Goal: Information Seeking & Learning: Learn about a topic

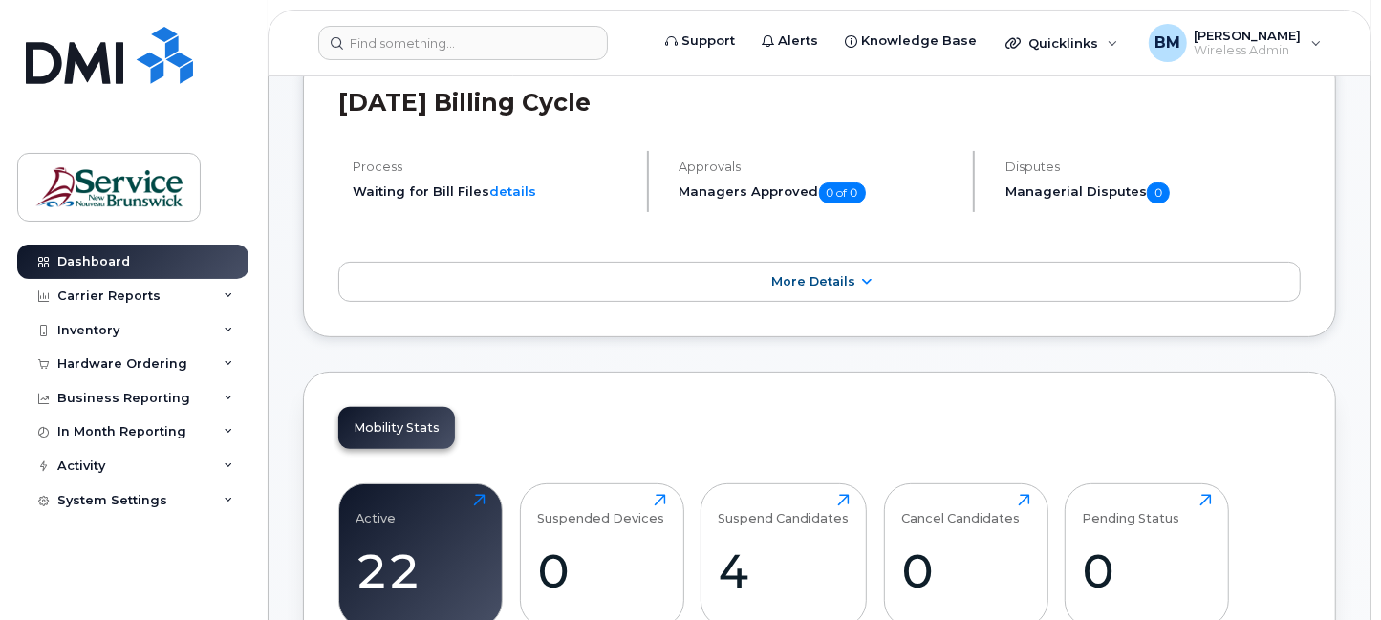
scroll to position [287, 0]
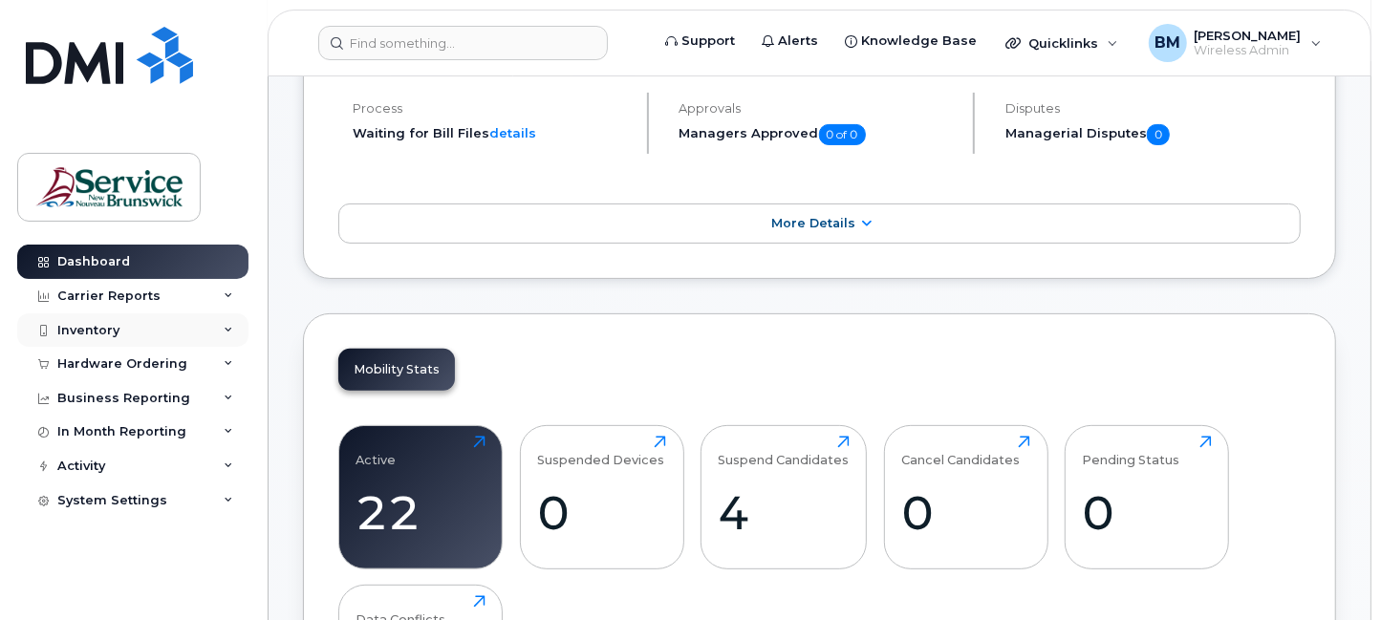
click at [114, 331] on div "Inventory" at bounding box center [88, 330] width 62 height 15
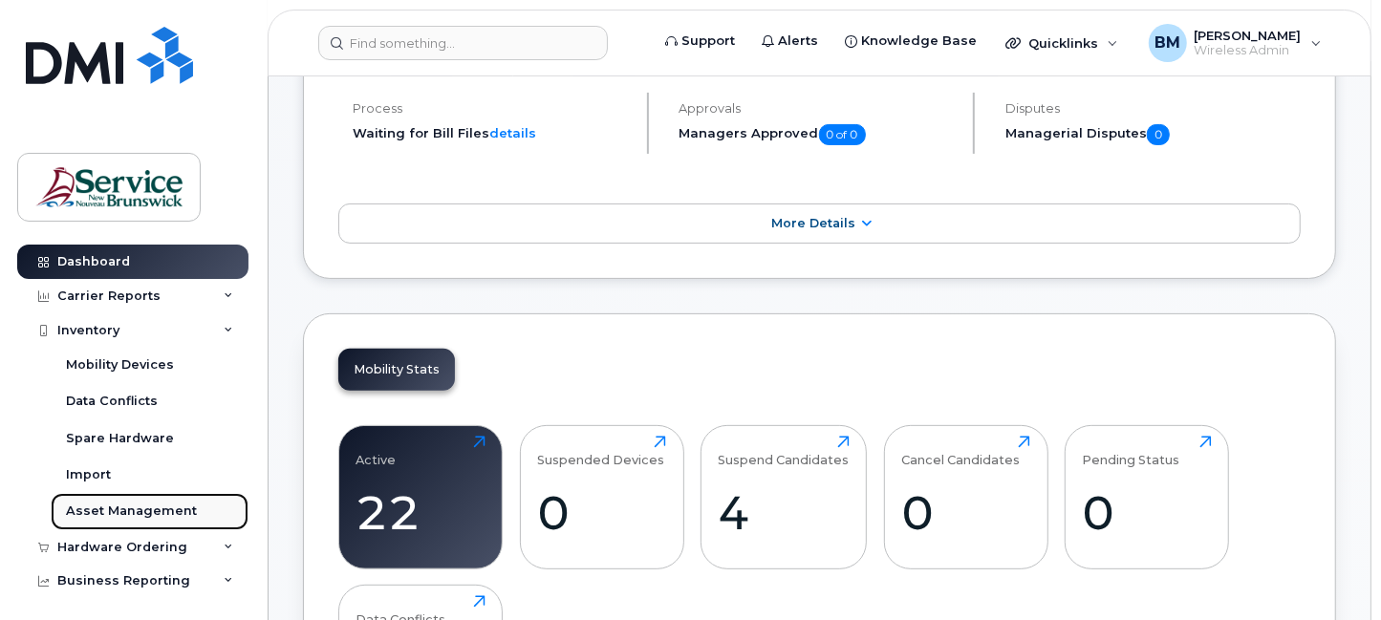
click at [118, 516] on div "Asset Management" at bounding box center [131, 511] width 131 height 17
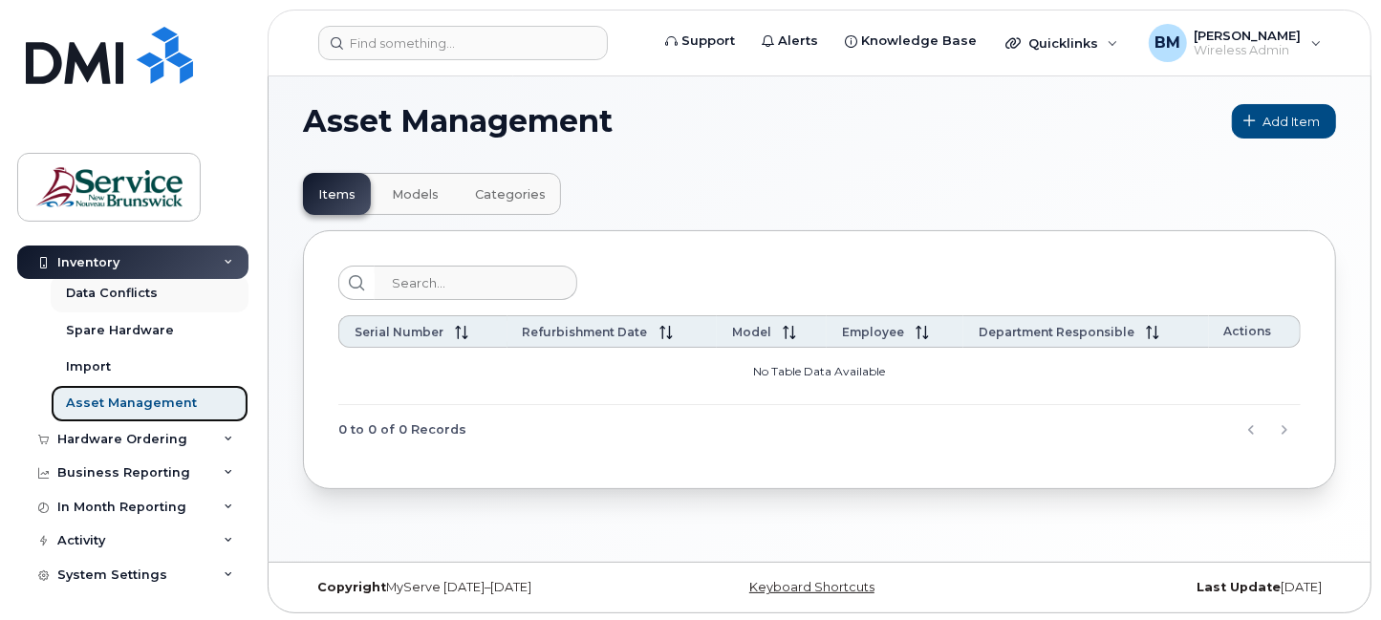
scroll to position [9, 0]
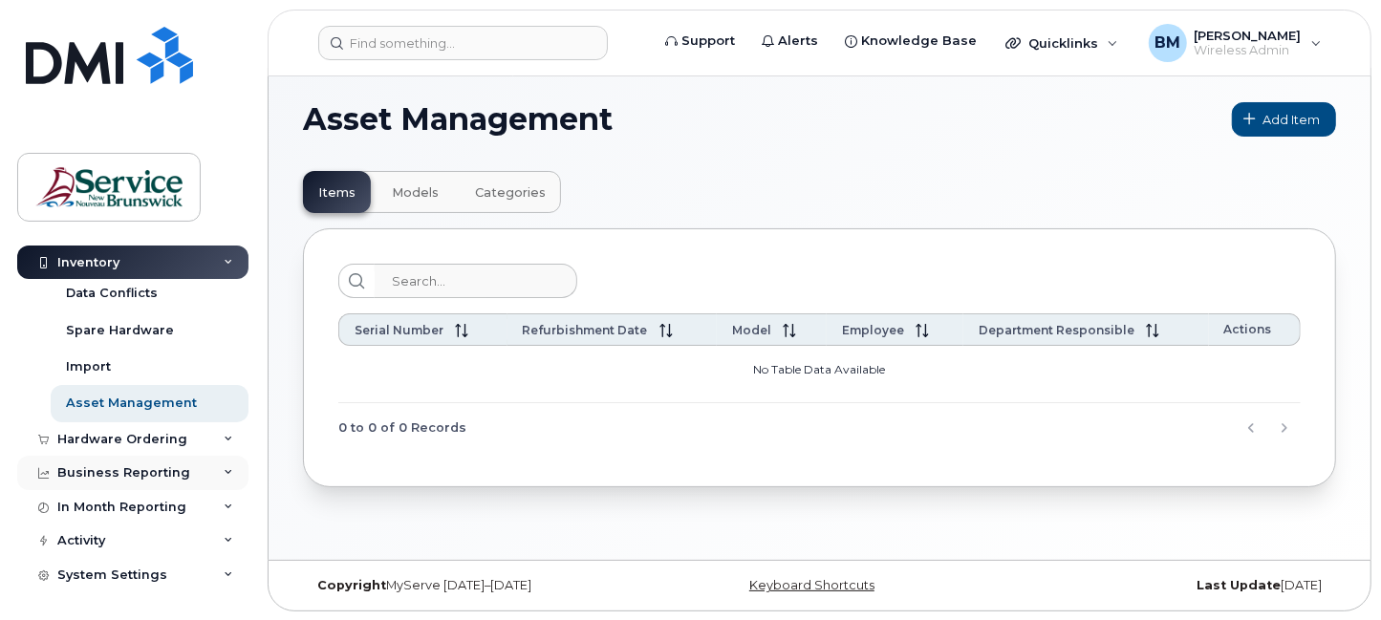
click at [131, 469] on div "Business Reporting" at bounding box center [123, 472] width 133 height 15
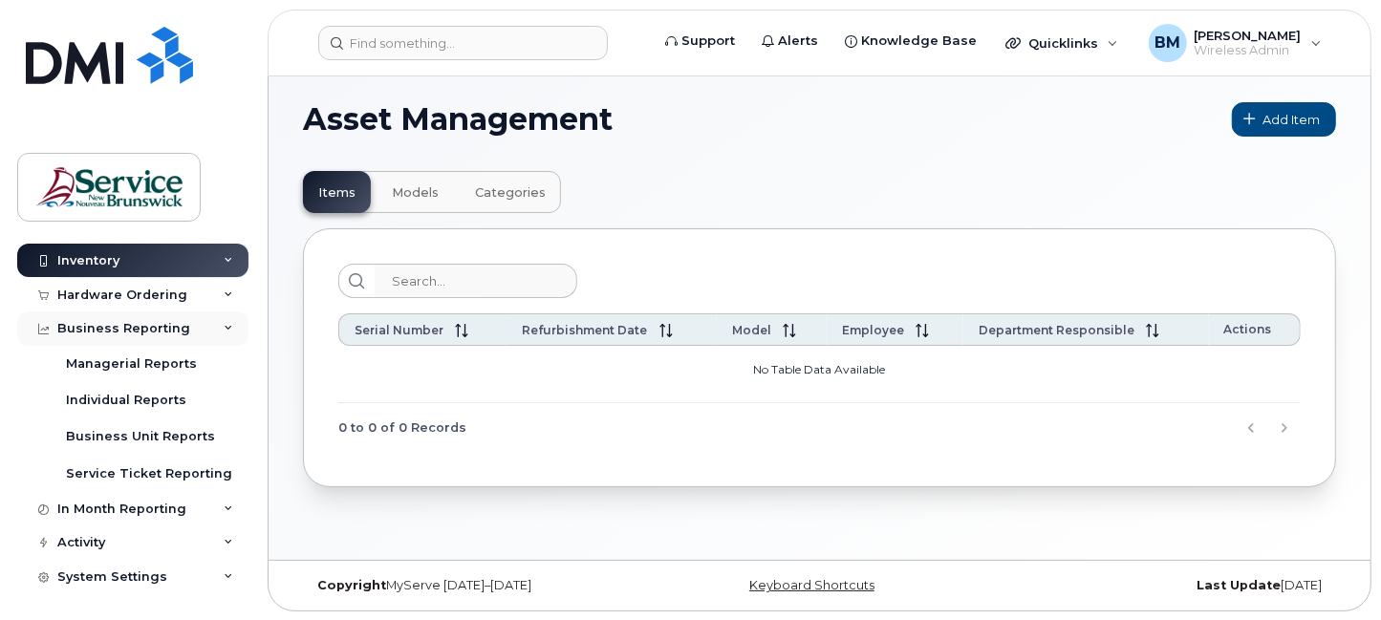
scroll to position [253, 0]
click at [107, 540] on div "Activity" at bounding box center [132, 542] width 231 height 34
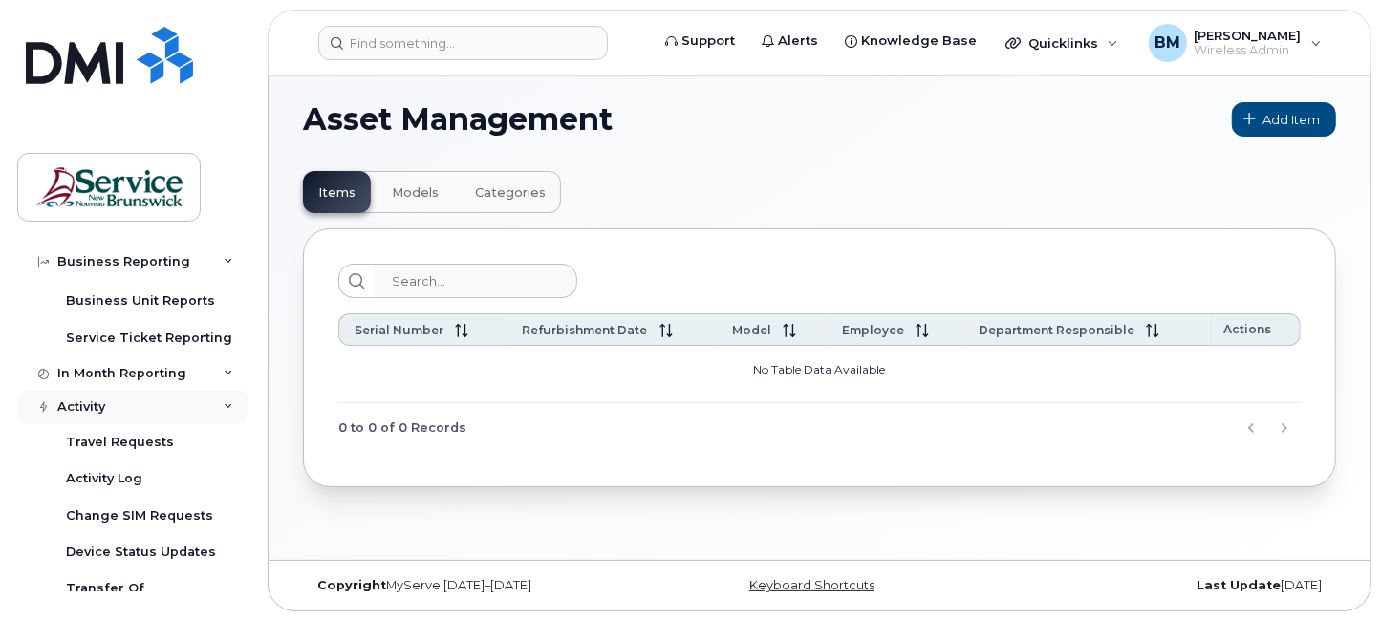
scroll to position [527, 0]
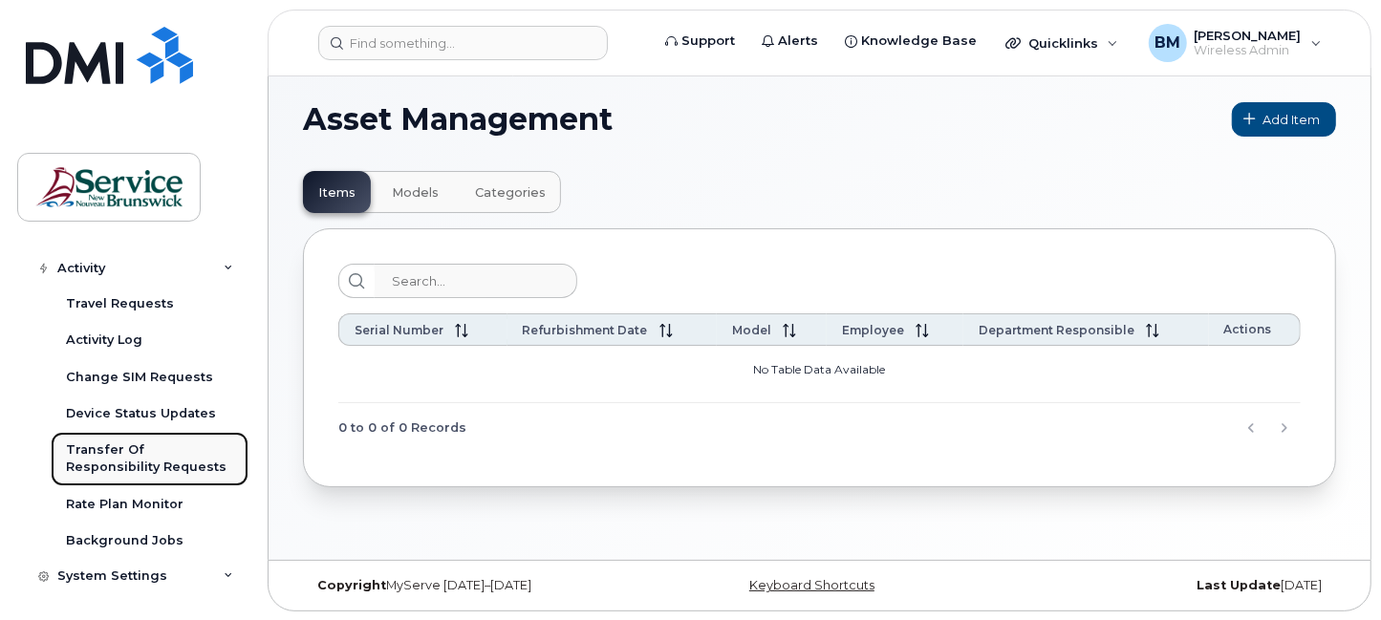
click at [119, 454] on div "Transfer Of Responsibility Requests" at bounding box center [149, 459] width 167 height 35
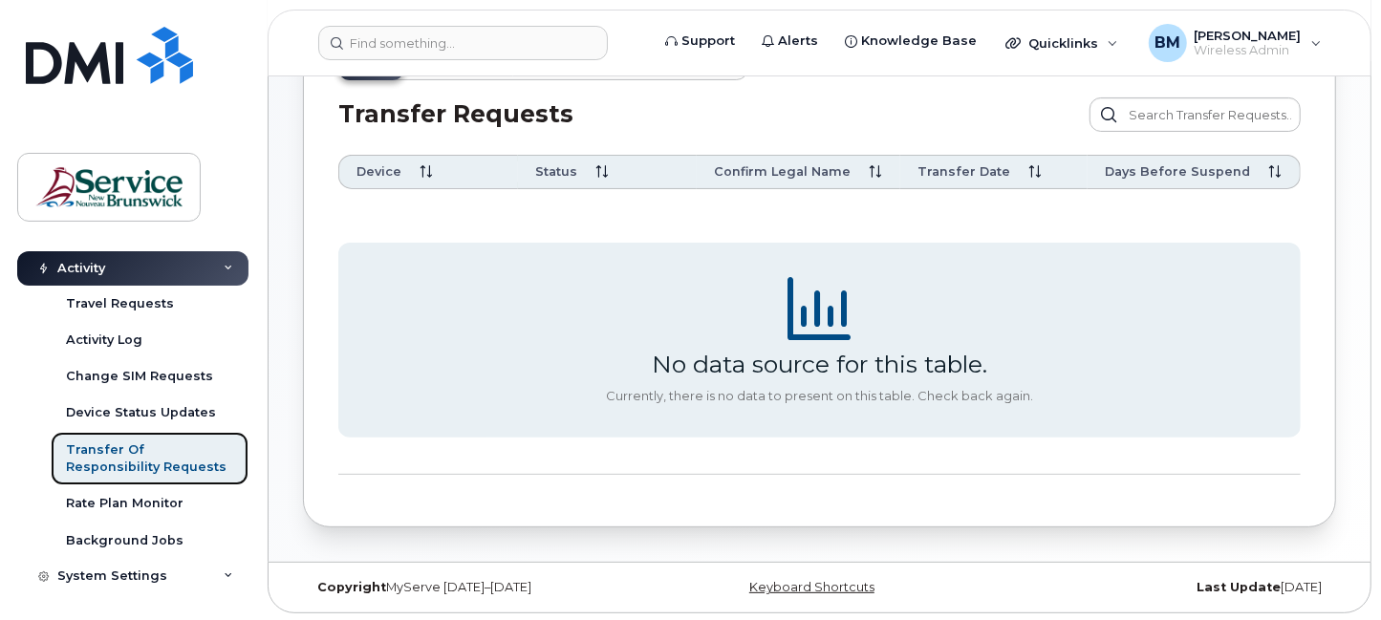
scroll to position [78, 0]
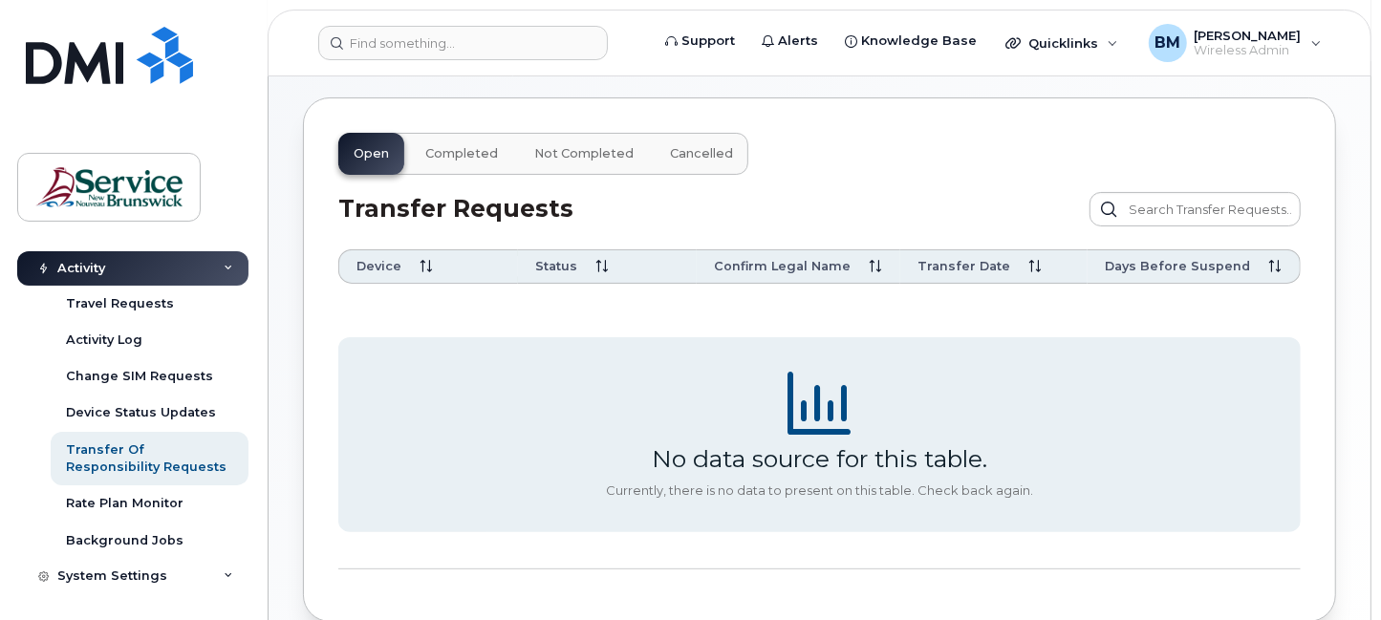
click at [783, 450] on div "No data source for this table." at bounding box center [819, 458] width 335 height 29
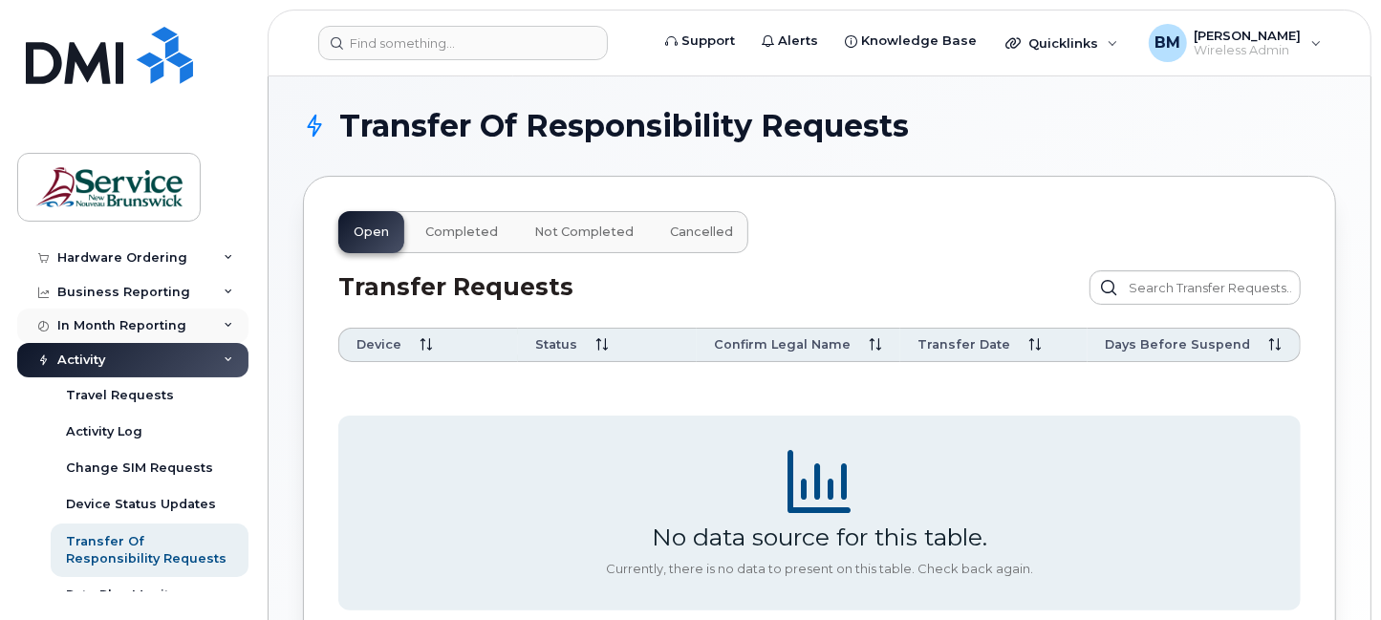
scroll to position [0, 0]
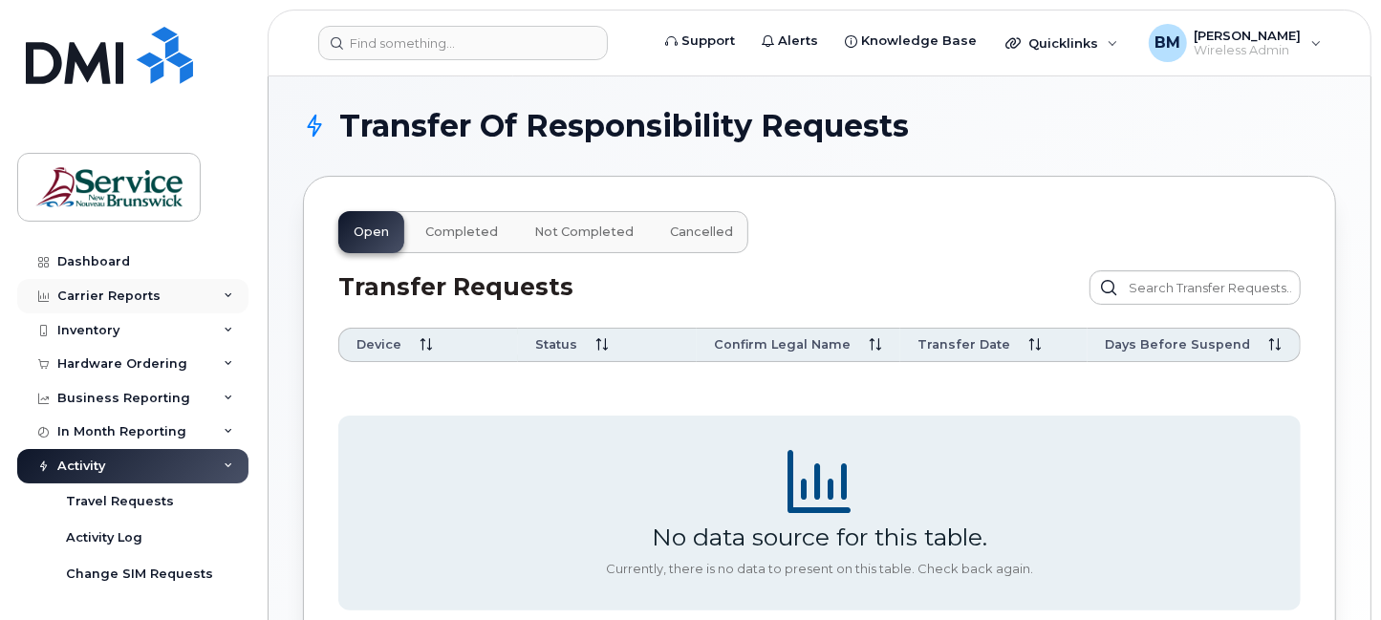
click at [158, 290] on div "Carrier Reports" at bounding box center [132, 296] width 231 height 34
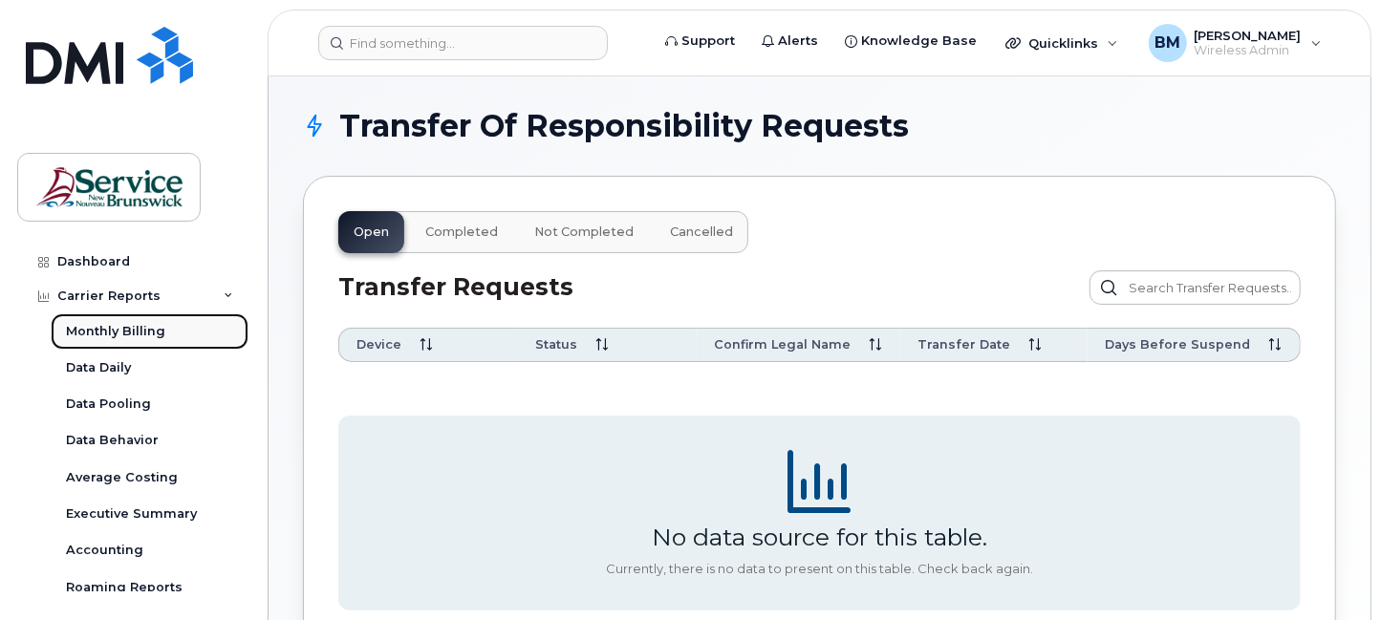
click at [164, 322] on link "Monthly Billing" at bounding box center [150, 332] width 198 height 36
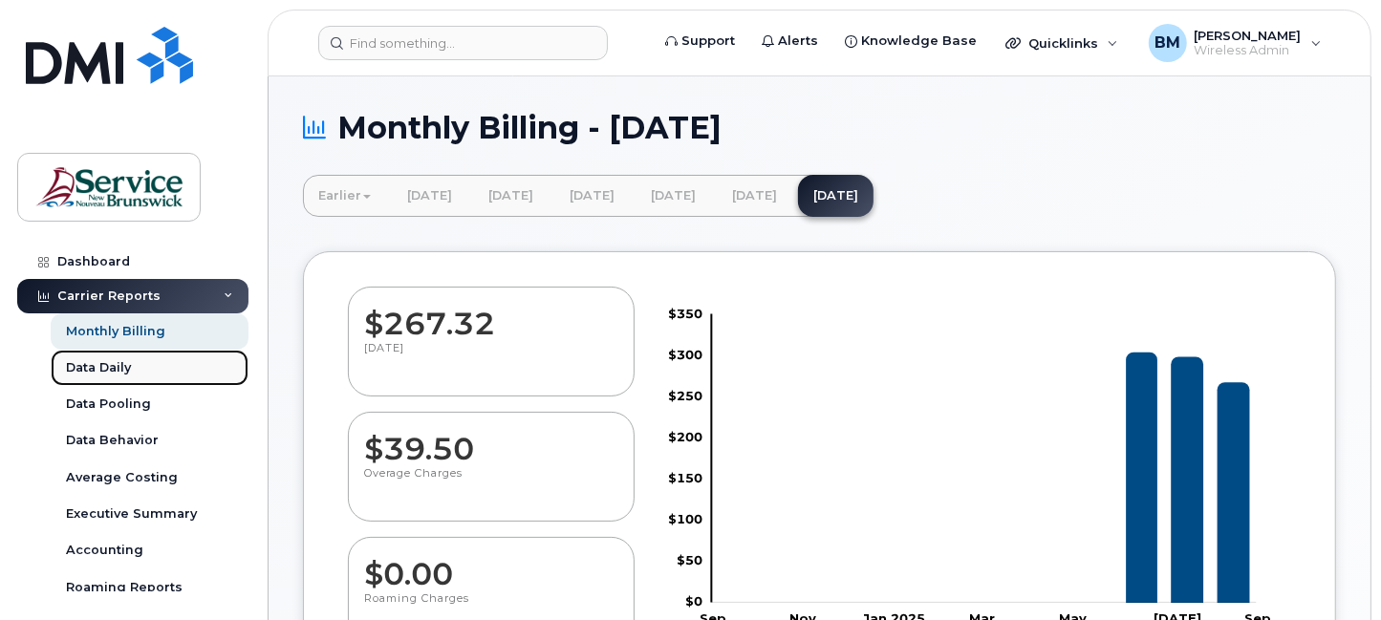
click at [111, 360] on div "Data Daily" at bounding box center [98, 367] width 65 height 17
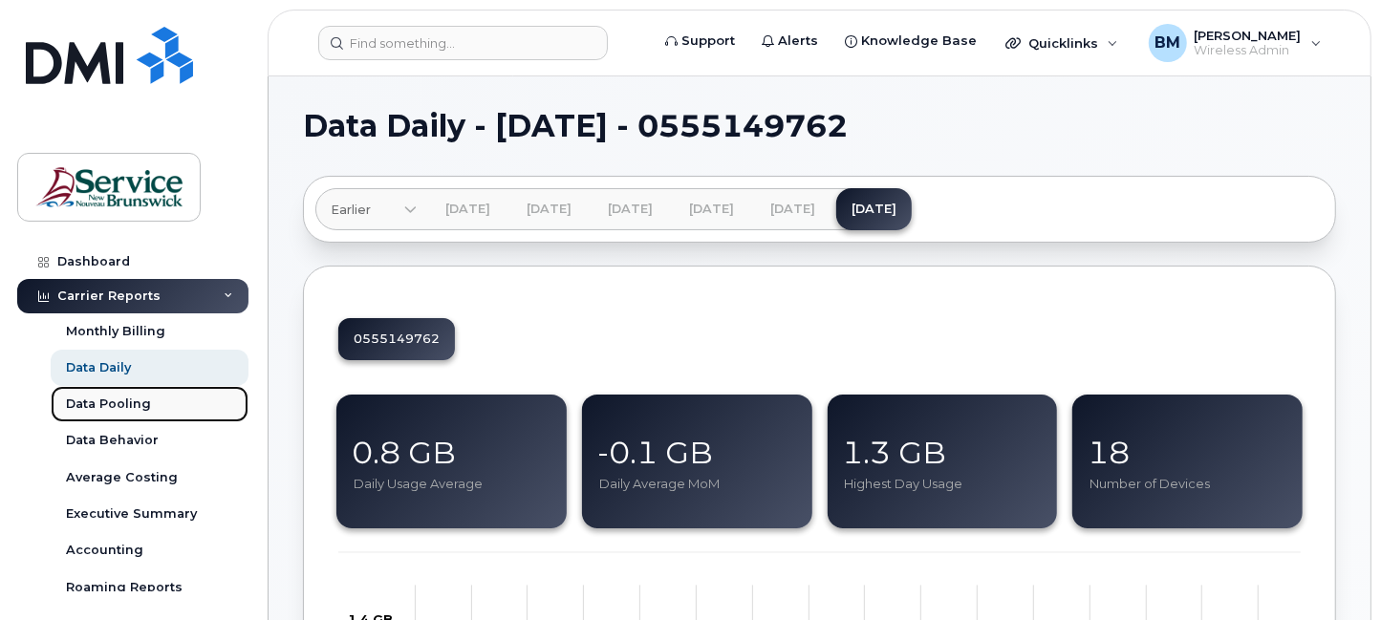
click at [109, 399] on div "Data Pooling" at bounding box center [108, 404] width 85 height 17
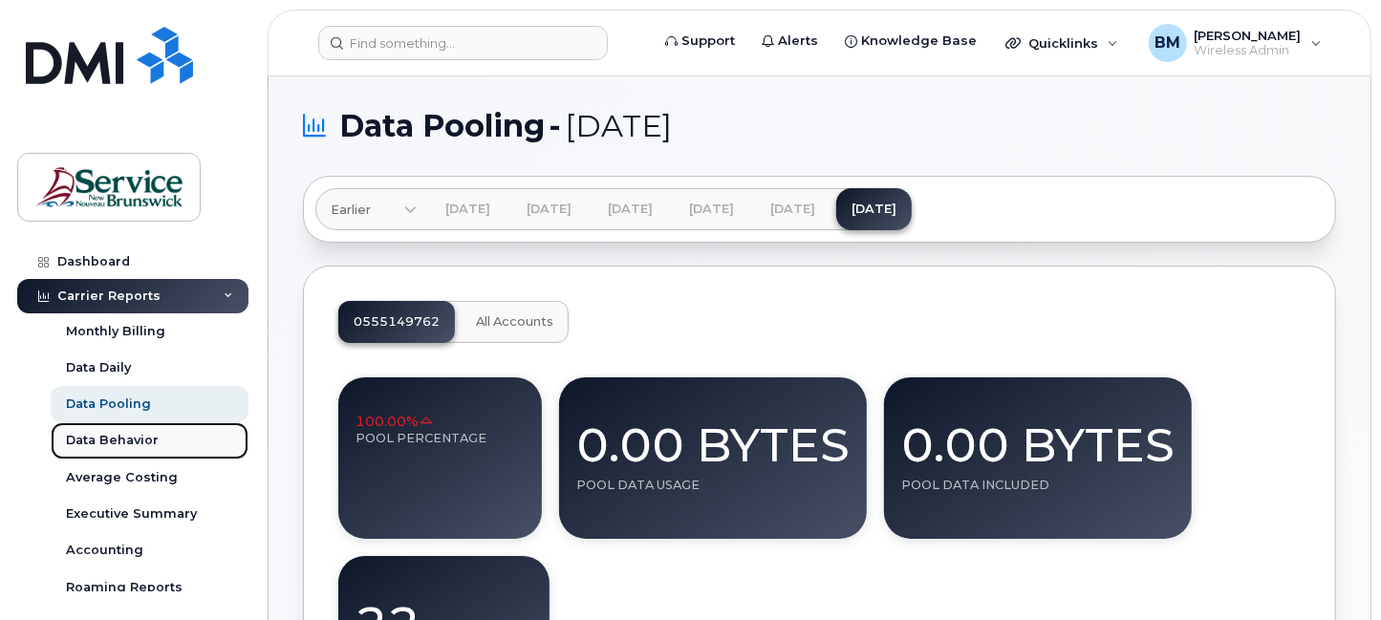
click at [103, 424] on link "Data Behavior" at bounding box center [150, 440] width 198 height 36
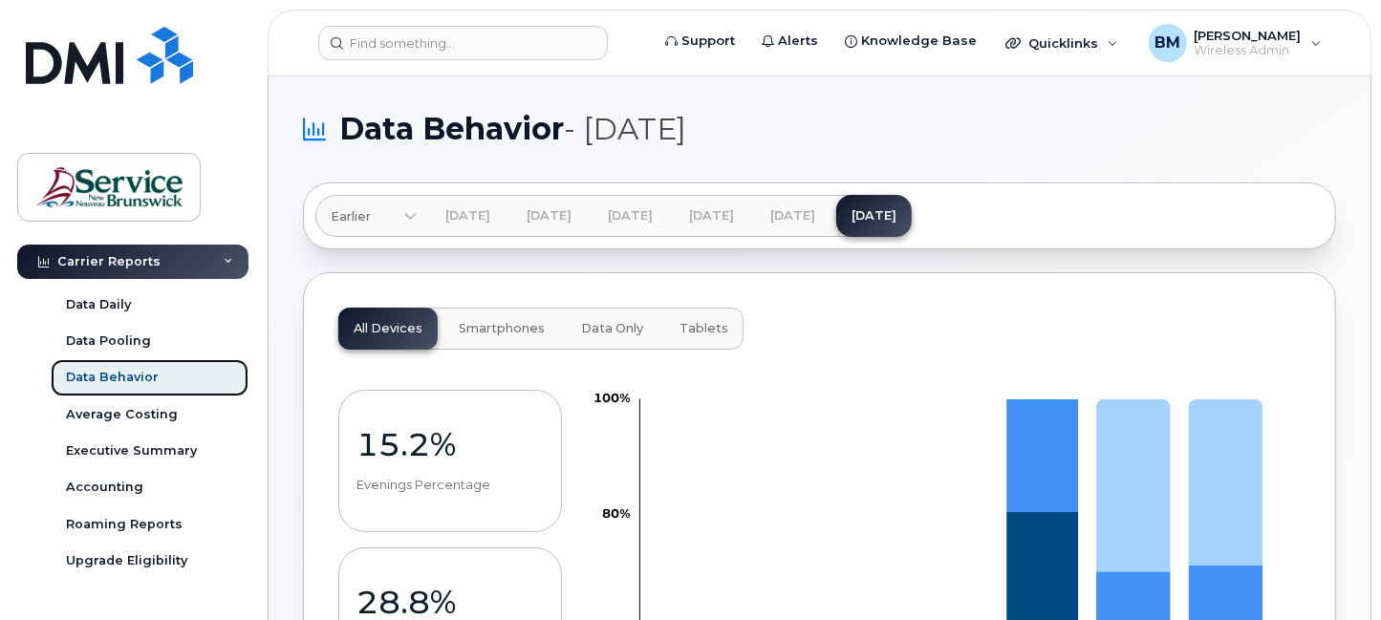
scroll to position [96, 0]
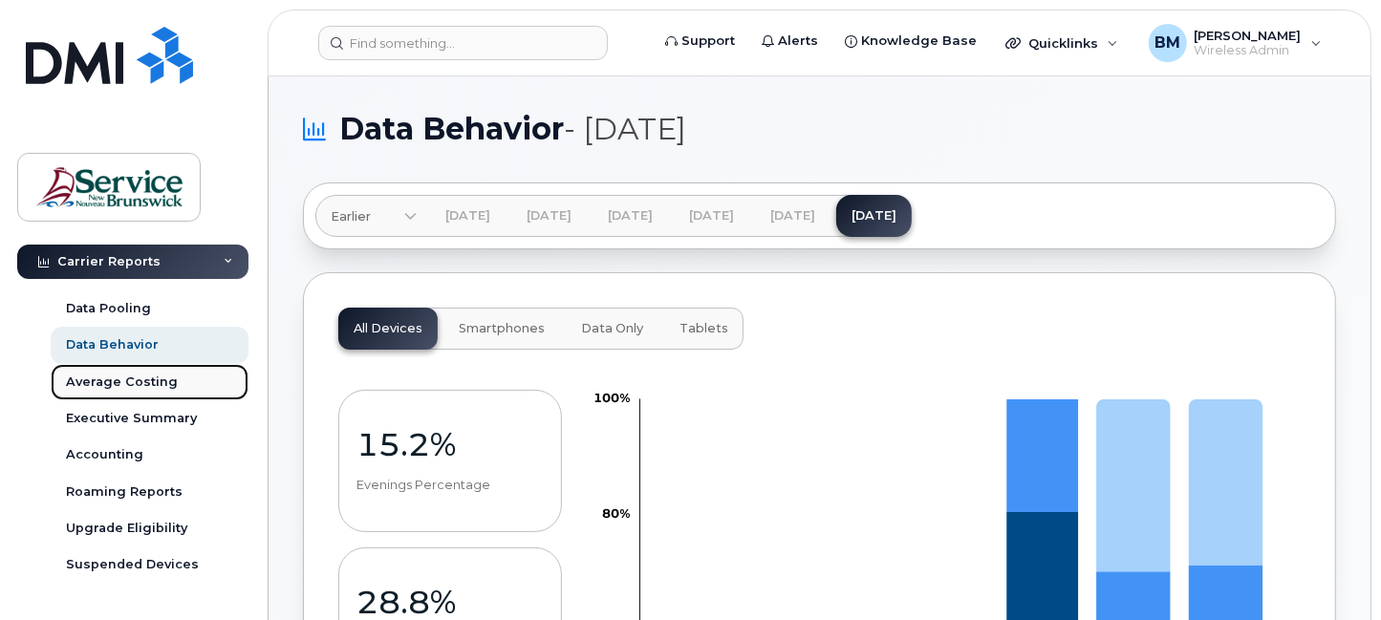
click at [93, 375] on div "Average Costing" at bounding box center [122, 382] width 112 height 17
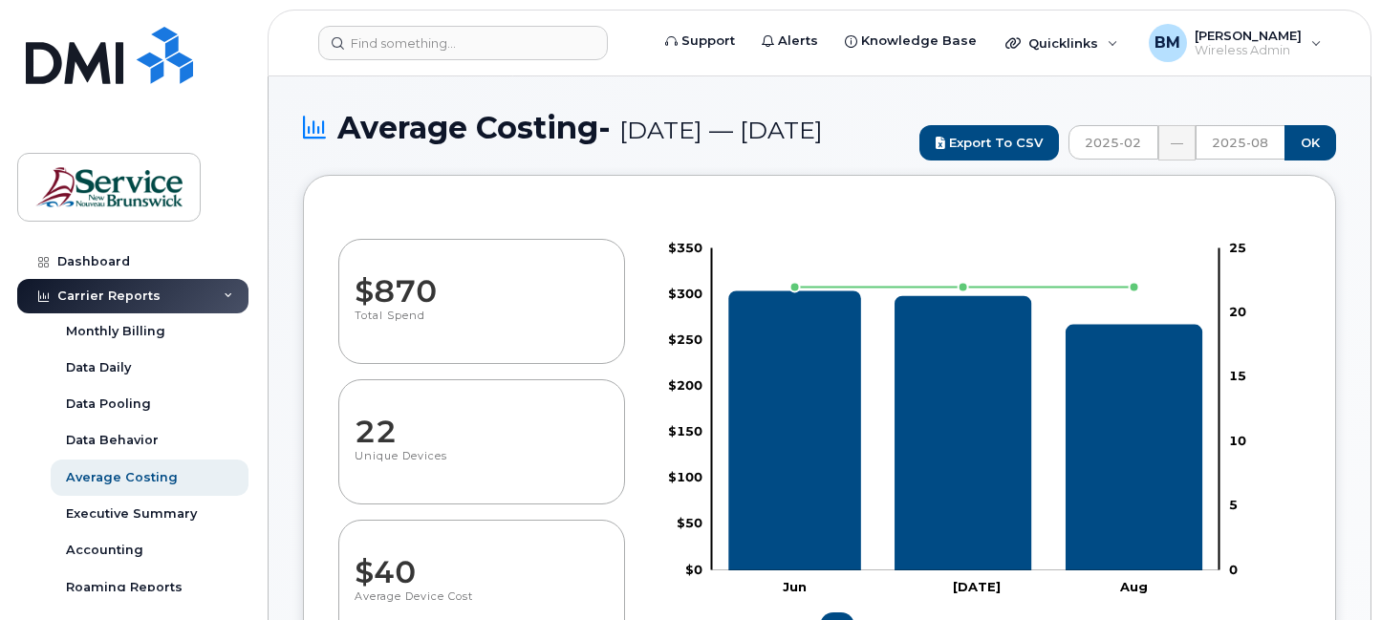
select select "100"
click at [129, 518] on div "Executive Summary" at bounding box center [131, 514] width 131 height 17
